Goal: Task Accomplishment & Management: Manage account settings

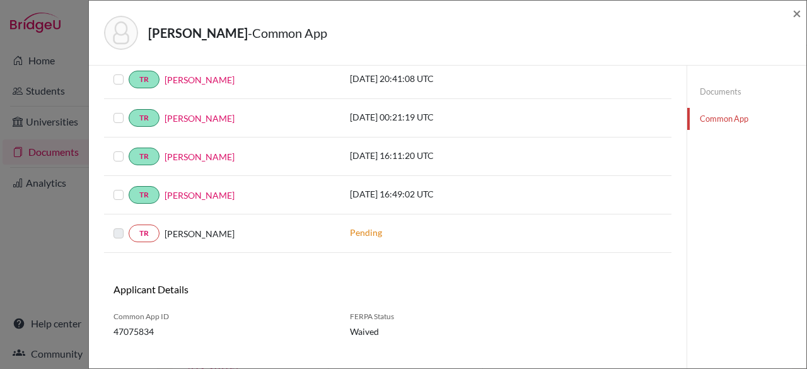
scroll to position [515, 0]
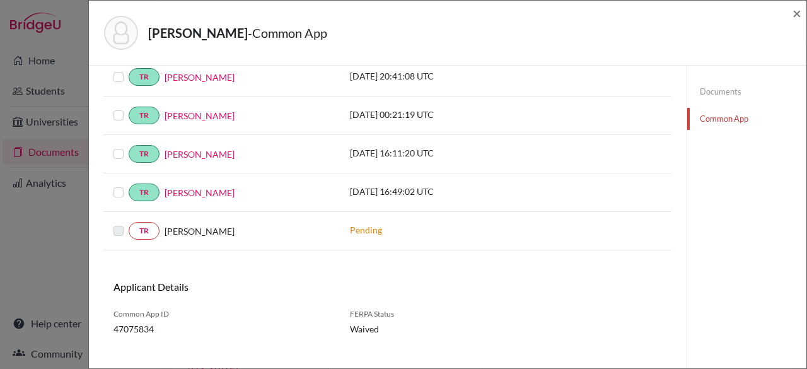
click at [110, 223] on div "TR Milo Carpenter" at bounding box center [222, 231] width 237 height 18
click at [129, 223] on label at bounding box center [129, 223] width 0 height 0
click at [729, 90] on link "Documents" at bounding box center [746, 92] width 119 height 22
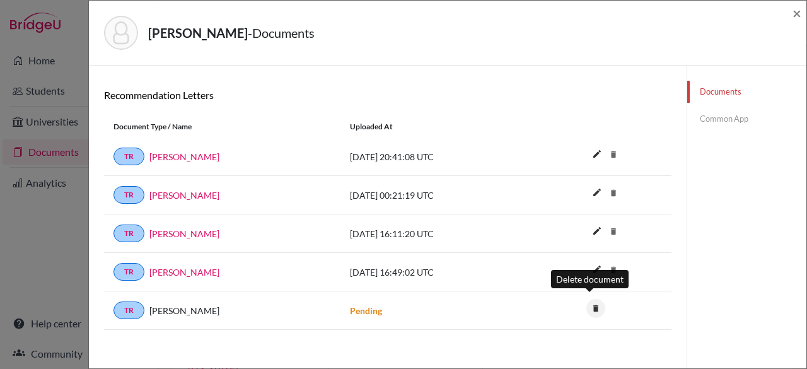
click at [587, 301] on icon "delete" at bounding box center [596, 308] width 19 height 19
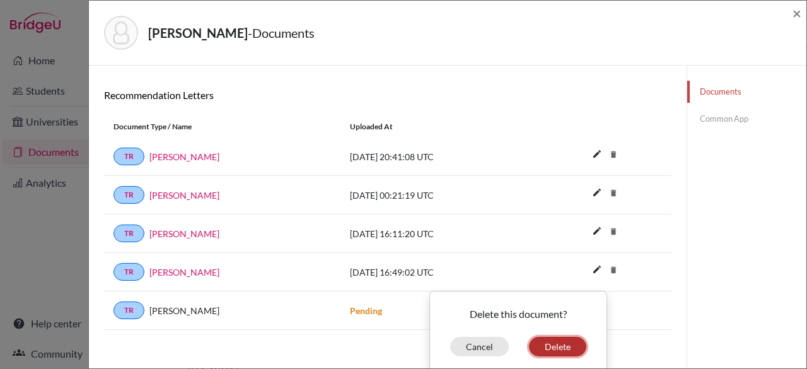
click at [553, 346] on button "Delete" at bounding box center [557, 347] width 57 height 20
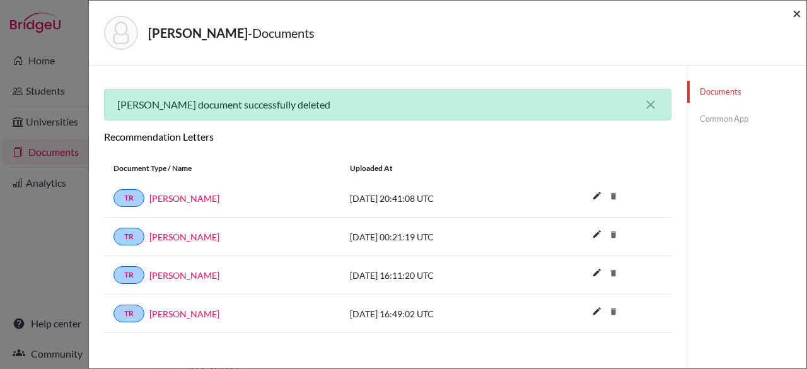
click at [799, 15] on span "×" at bounding box center [797, 13] width 9 height 18
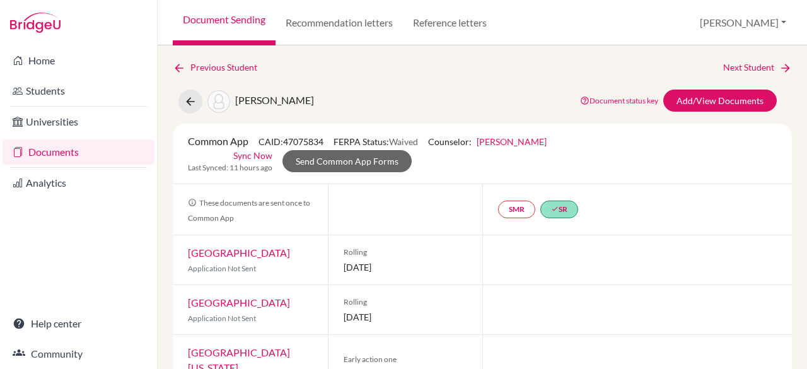
click at [104, 154] on link "Documents" at bounding box center [79, 151] width 152 height 25
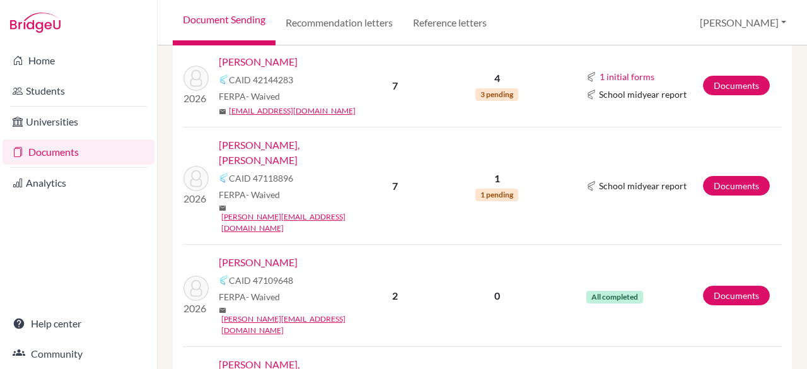
scroll to position [814, 0]
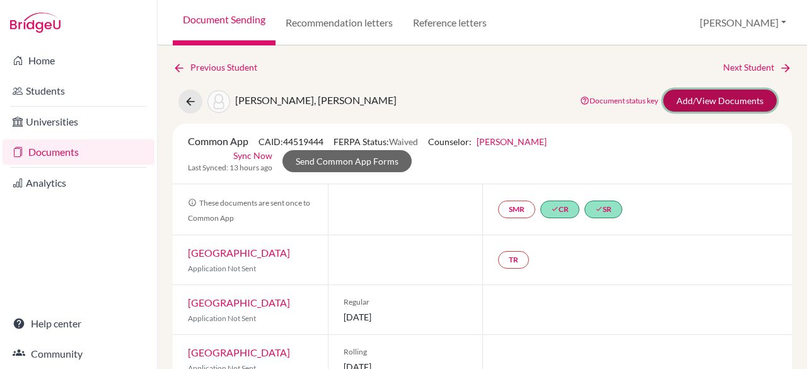
click at [693, 103] on link "Add/View Documents" at bounding box center [721, 101] width 114 height 22
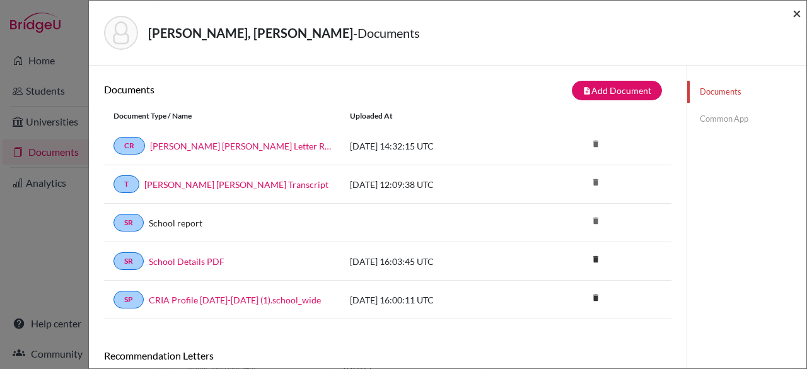
click at [797, 10] on span "×" at bounding box center [797, 13] width 9 height 18
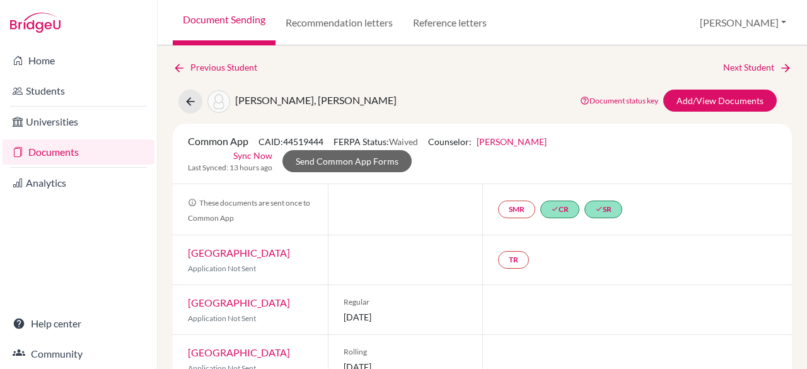
click at [97, 148] on link "Documents" at bounding box center [79, 151] width 152 height 25
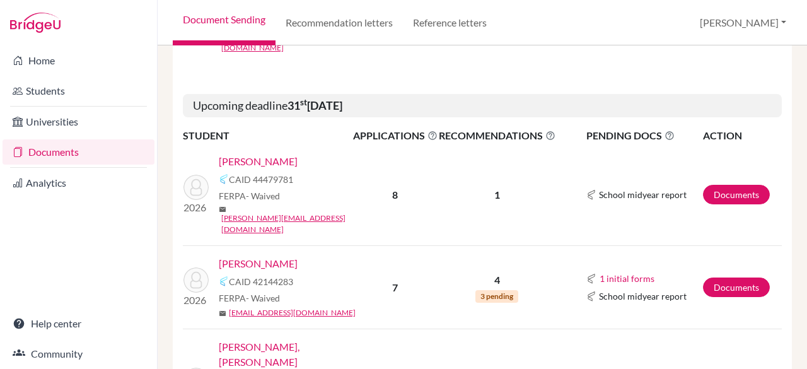
scroll to position [578, 0]
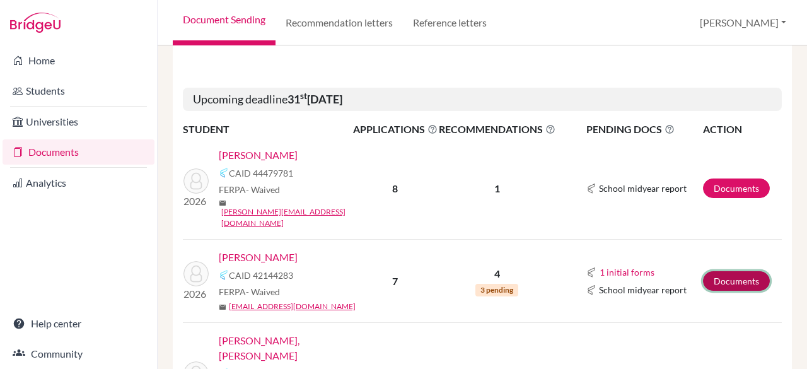
click at [727, 271] on link "Documents" at bounding box center [736, 281] width 67 height 20
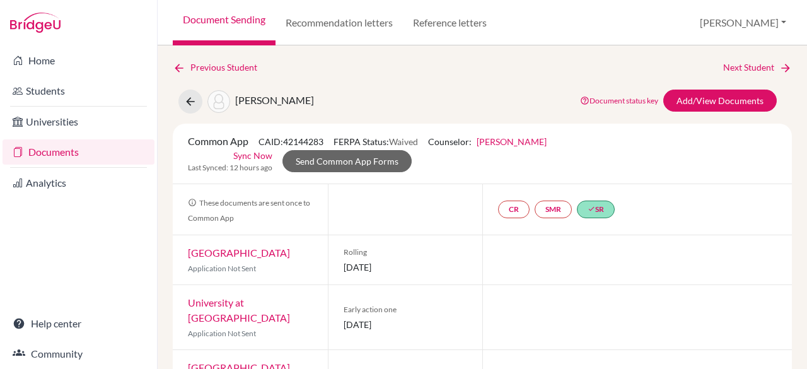
click at [93, 149] on link "Documents" at bounding box center [79, 151] width 152 height 25
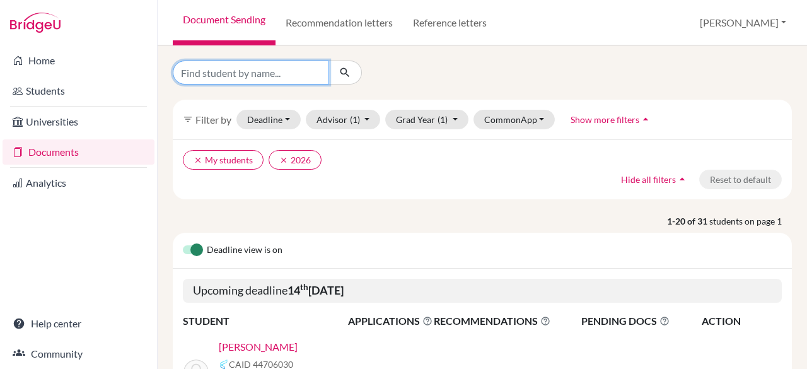
click at [233, 74] on input "Find student by name..." at bounding box center [251, 73] width 156 height 24
type input "kai"
click button "submit" at bounding box center [345, 73] width 33 height 24
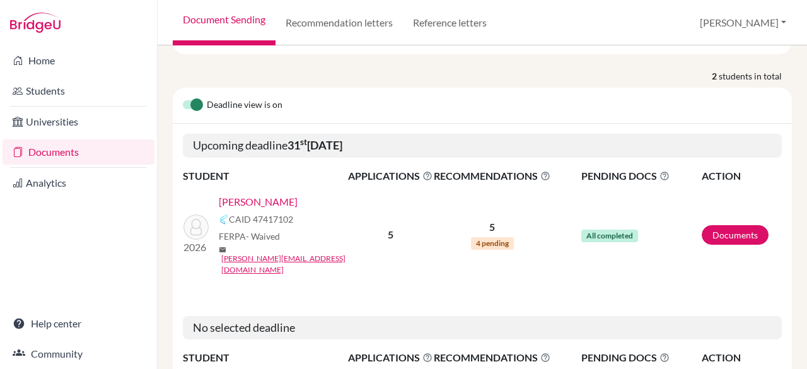
scroll to position [158, 0]
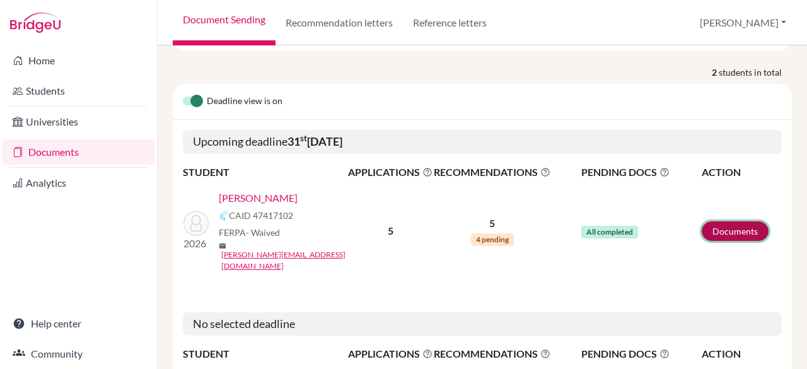
click at [730, 221] on link "Documents" at bounding box center [735, 231] width 67 height 20
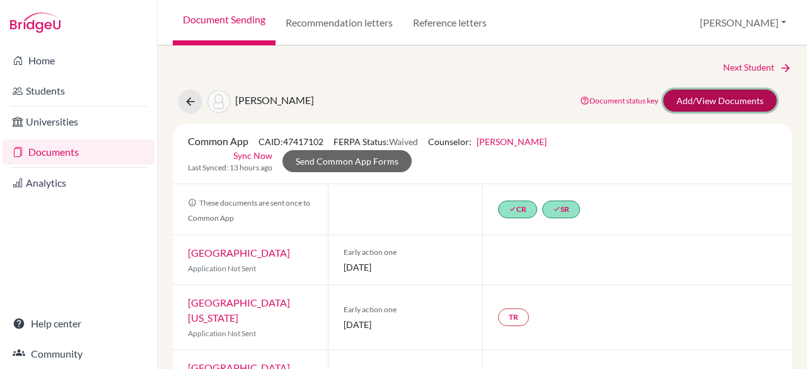
drag, startPoint x: 736, startPoint y: 98, endPoint x: 746, endPoint y: 95, distance: 10.0
click at [746, 95] on link "Add/View Documents" at bounding box center [721, 101] width 114 height 22
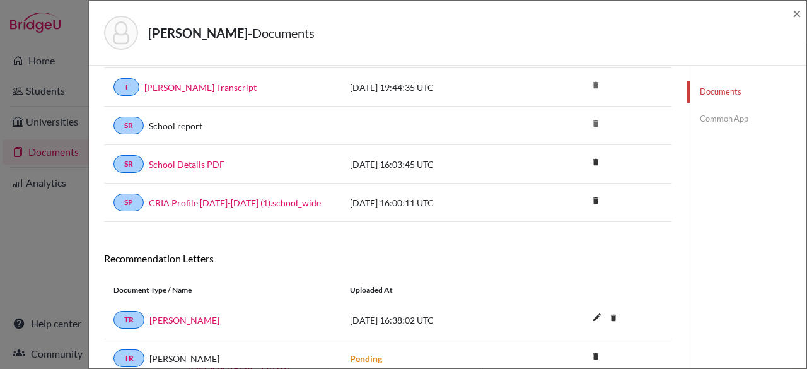
scroll to position [260, 0]
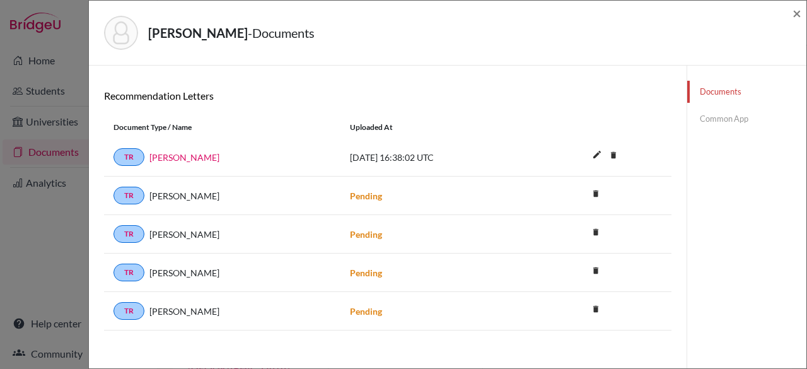
click at [720, 110] on link "Common App" at bounding box center [746, 119] width 119 height 22
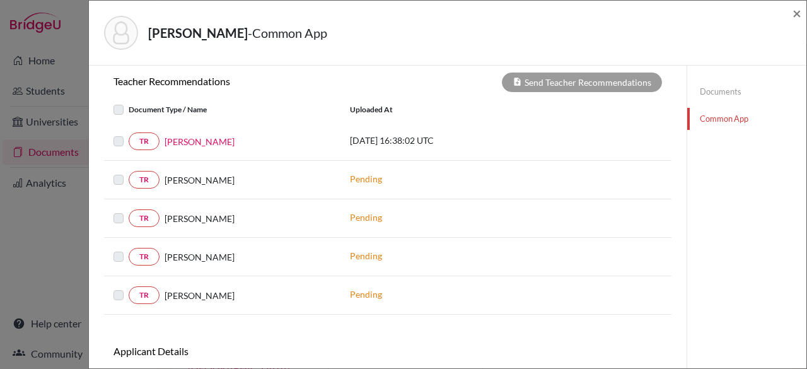
scroll to position [530, 0]
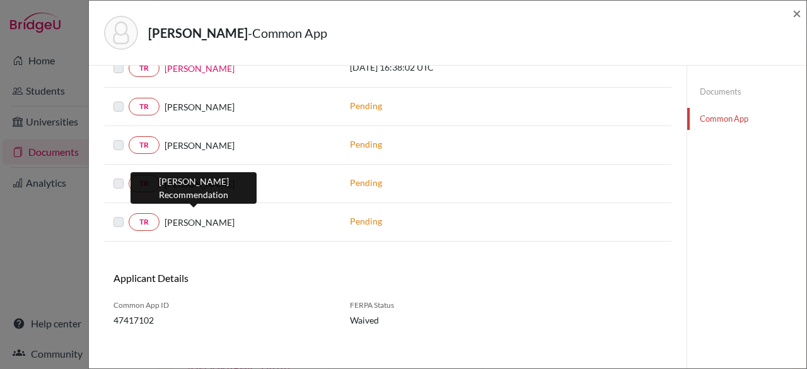
click at [190, 216] on span "Laura Bernhard" at bounding box center [200, 222] width 70 height 13
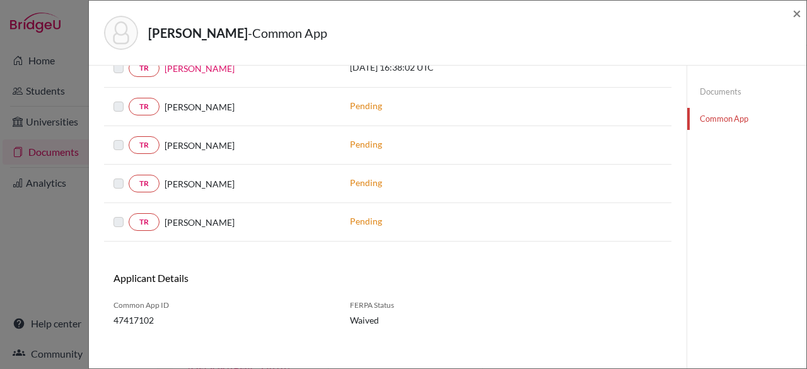
click at [703, 91] on link "Documents" at bounding box center [746, 92] width 119 height 22
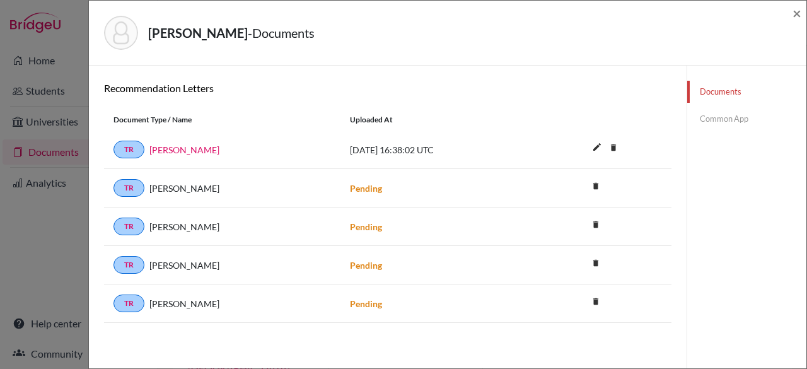
scroll to position [260, 0]
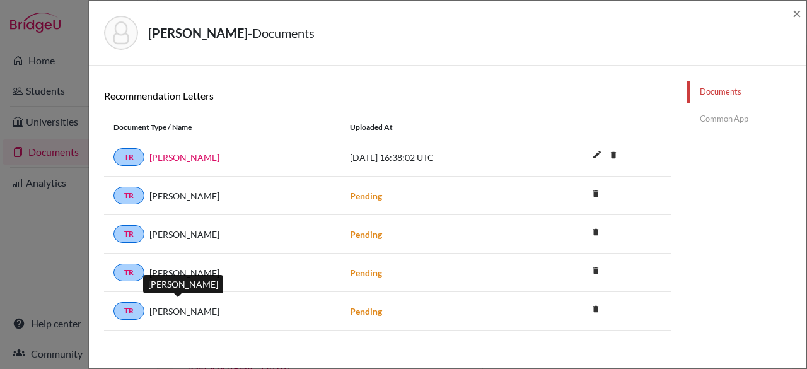
click at [165, 310] on span "Laura Bernhard" at bounding box center [184, 311] width 70 height 13
click at [358, 309] on strong "Pending" at bounding box center [366, 311] width 32 height 11
click at [792, 12] on div "Sheldon, Kai - Documents ×" at bounding box center [448, 33] width 708 height 54
click at [711, 122] on link "Common App" at bounding box center [746, 119] width 119 height 22
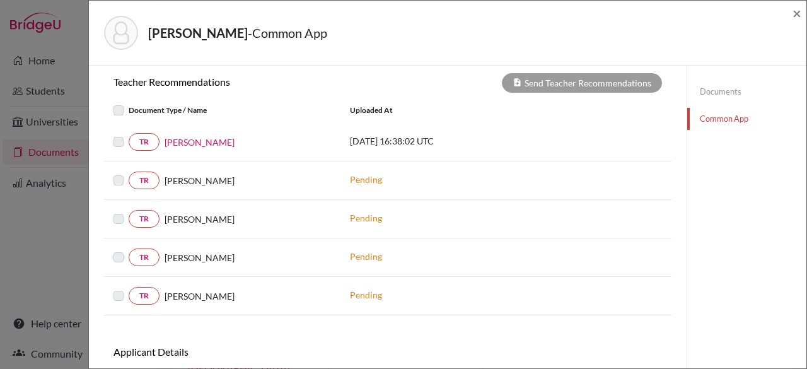
scroll to position [459, 0]
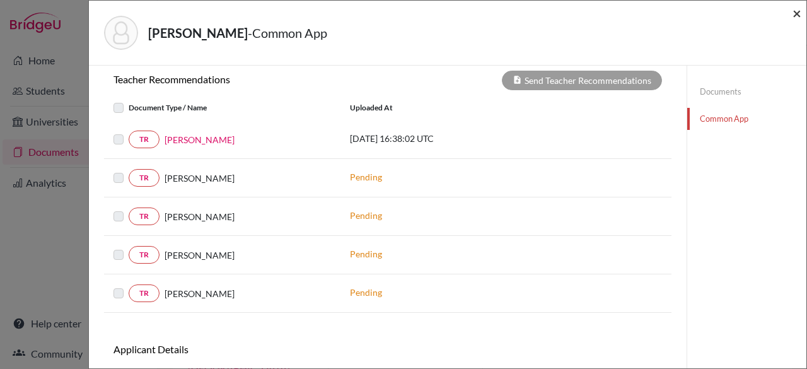
click at [800, 12] on span "×" at bounding box center [797, 13] width 9 height 18
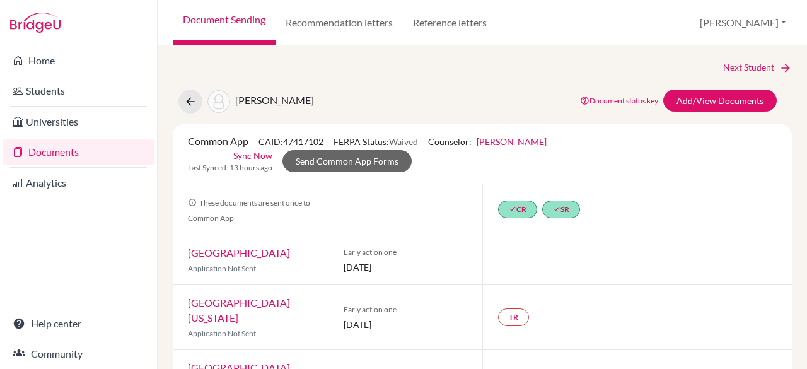
click at [45, 151] on link "Documents" at bounding box center [79, 151] width 152 height 25
click at [64, 150] on link "Documents" at bounding box center [79, 151] width 152 height 25
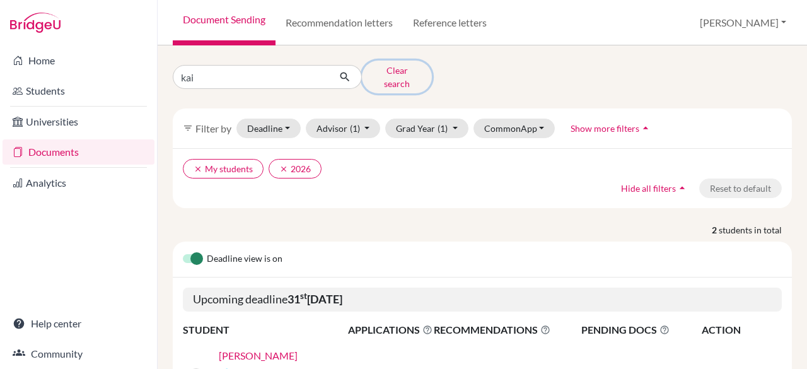
click at [380, 72] on button "Clear search" at bounding box center [397, 77] width 70 height 33
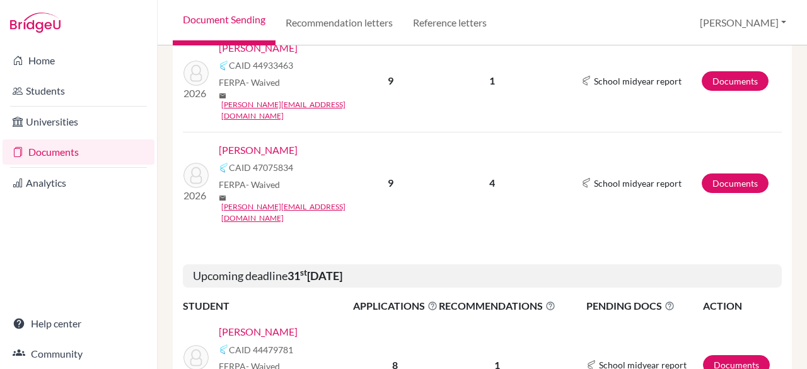
scroll to position [421, 0]
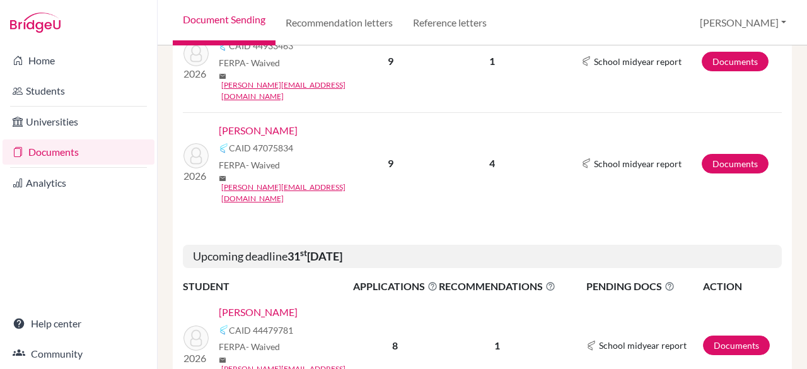
click at [65, 155] on link "Documents" at bounding box center [79, 151] width 152 height 25
